Goal: Task Accomplishment & Management: Use online tool/utility

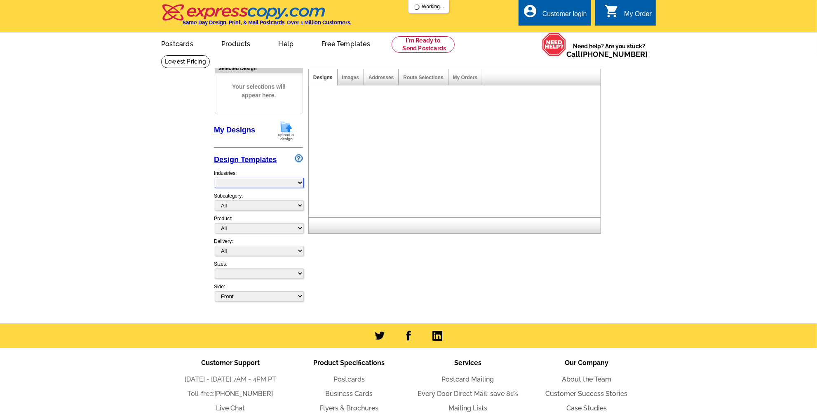
click at [303, 184] on div "Design Templates Industries: Subcategory: All Product: All Postcards Letters an…" at bounding box center [258, 216] width 89 height 133
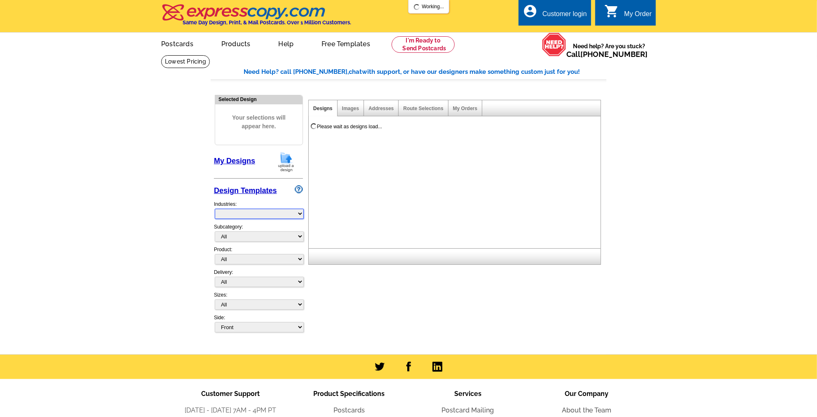
select select "785"
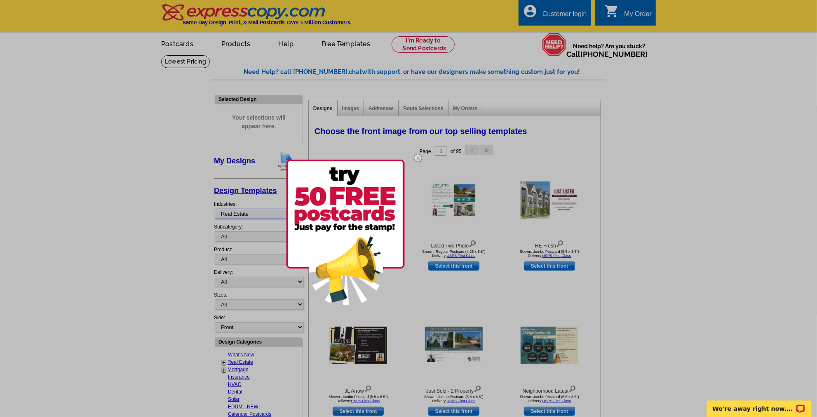
click at [215, 209] on select "What's New Real Estate Mortgage Insurance HVAC Dental Solar EDDM - NEW! Calenda…" at bounding box center [259, 214] width 89 height 10
click at [417, 155] on img at bounding box center [418, 158] width 24 height 24
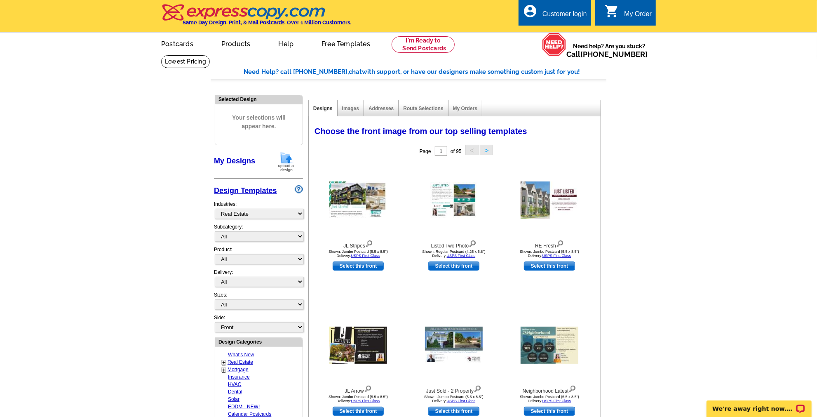
click at [550, 21] on div "Customer login" at bounding box center [564, 16] width 45 height 12
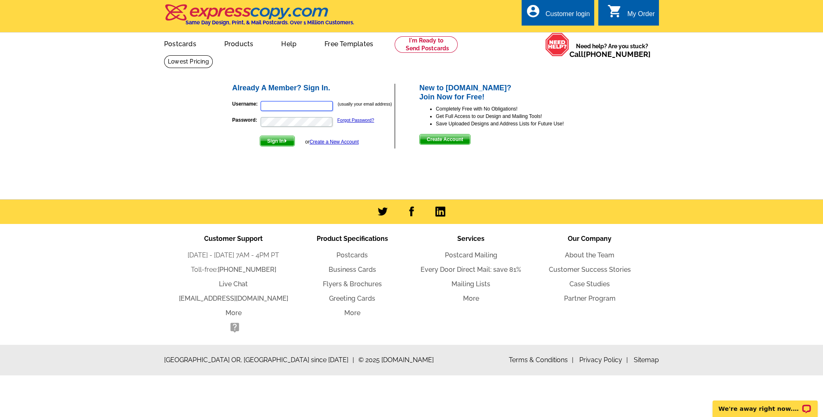
click at [291, 103] on input "Username:" at bounding box center [296, 106] width 72 height 10
type input "[PERSON_NAME][EMAIL_ADDRESS][DOMAIN_NAME]"
click at [260, 136] on button "Sign In" at bounding box center [277, 141] width 35 height 11
